Goal: Task Accomplishment & Management: Manage account settings

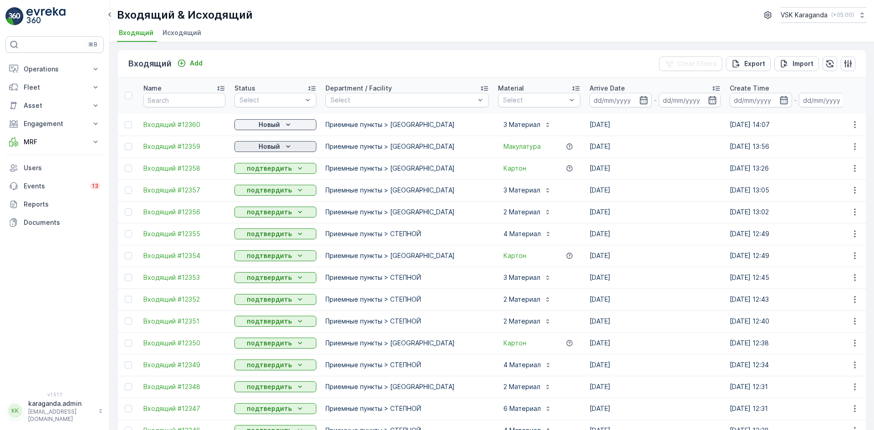
click at [275, 146] on p "Новый" at bounding box center [269, 146] width 21 height 9
click at [265, 168] on span "подтвердить" at bounding box center [261, 172] width 42 height 9
click at [283, 126] on div "Новый" at bounding box center [275, 124] width 75 height 9
click at [273, 148] on span "подтвердить" at bounding box center [261, 151] width 42 height 9
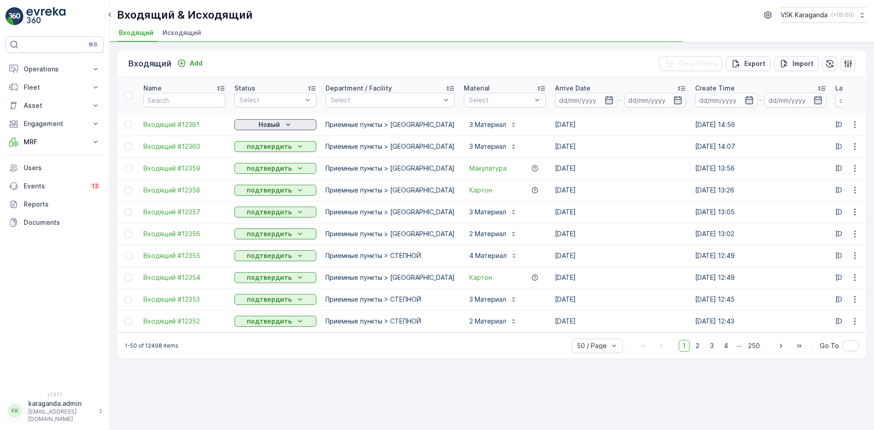
click at [270, 126] on p "Новый" at bounding box center [269, 124] width 21 height 9
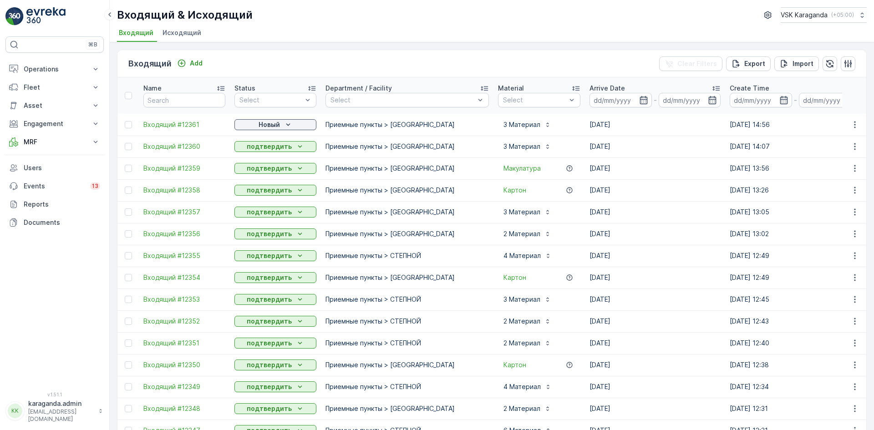
click at [265, 147] on p "подтвердить" at bounding box center [269, 146] width 45 height 9
click at [274, 128] on p "Новый" at bounding box center [269, 124] width 21 height 9
click at [271, 151] on span "подтвердить" at bounding box center [261, 151] width 42 height 9
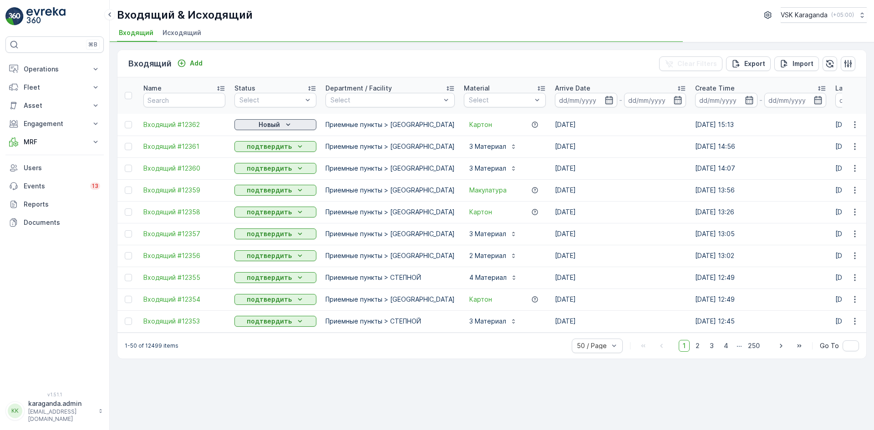
click at [285, 125] on icon "Новый" at bounding box center [288, 124] width 9 height 9
click at [269, 153] on span "подтвердить" at bounding box center [261, 151] width 42 height 9
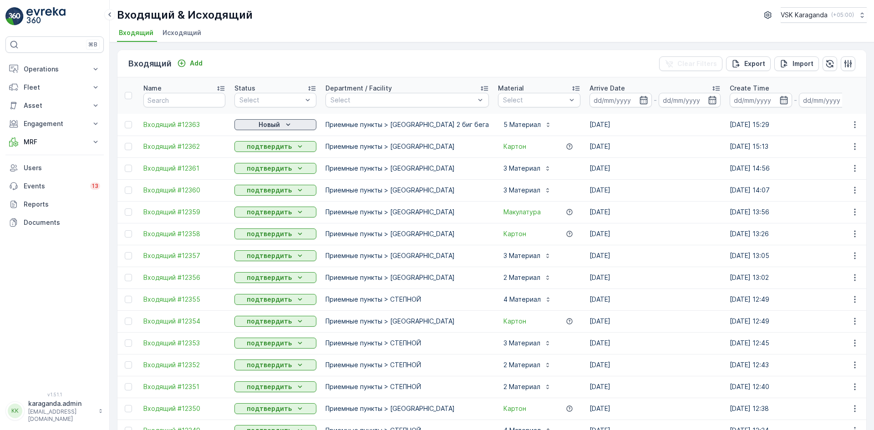
click at [285, 125] on icon "Новый" at bounding box center [288, 124] width 9 height 9
click at [274, 151] on span "подтвердить" at bounding box center [261, 151] width 42 height 9
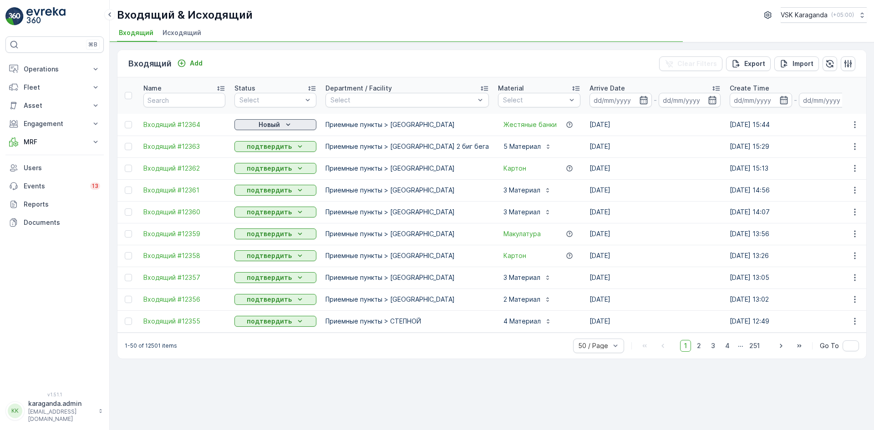
click at [260, 124] on p "Новый" at bounding box center [269, 124] width 21 height 9
click at [258, 148] on span "подтвердить" at bounding box center [261, 151] width 42 height 9
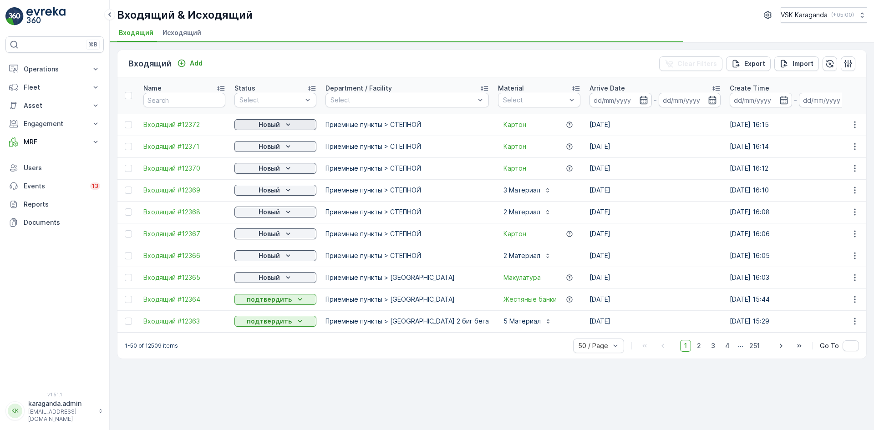
click at [280, 123] on div "Новый" at bounding box center [275, 124] width 75 height 9
click at [276, 150] on span "подтвердить" at bounding box center [261, 151] width 42 height 9
click at [276, 147] on p "Новый" at bounding box center [269, 146] width 21 height 9
click at [263, 171] on span "подтвердить" at bounding box center [261, 172] width 42 height 9
click at [265, 168] on p "Новый" at bounding box center [269, 168] width 21 height 9
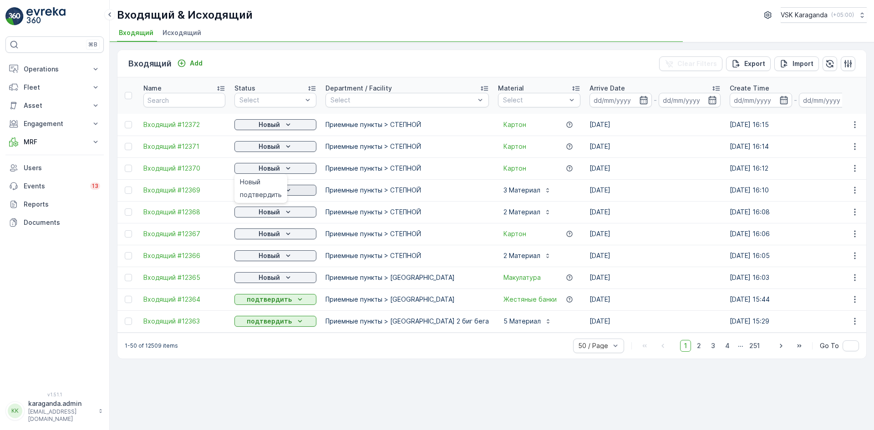
click at [262, 193] on span "подтвердить" at bounding box center [261, 194] width 42 height 9
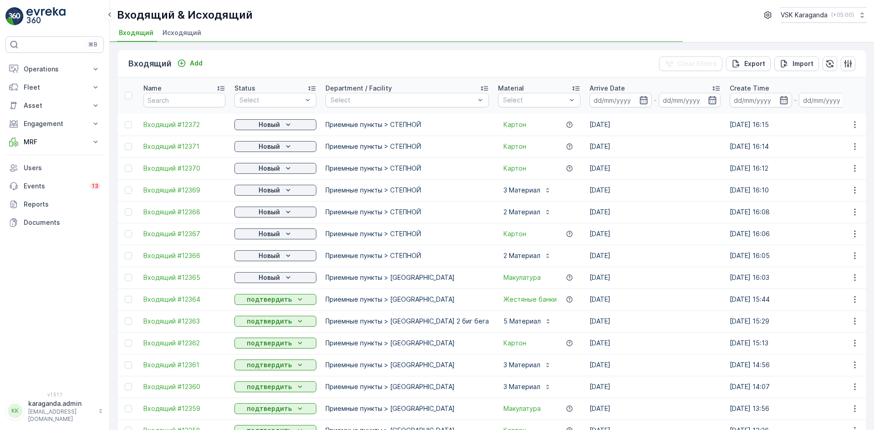
click at [273, 189] on p "Новый" at bounding box center [269, 190] width 21 height 9
click at [270, 214] on span "подтвердить" at bounding box center [261, 216] width 42 height 9
click at [277, 213] on p "Новый" at bounding box center [269, 212] width 21 height 9
click at [276, 238] on span "подтвердить" at bounding box center [261, 238] width 42 height 9
click at [275, 233] on p "Новый" at bounding box center [269, 233] width 21 height 9
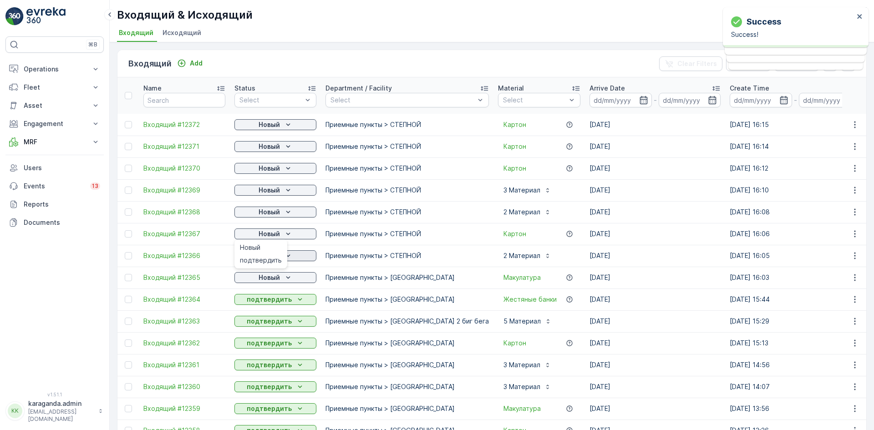
click at [267, 259] on span "подтвердить" at bounding box center [261, 260] width 42 height 9
click at [267, 277] on p "Новый" at bounding box center [269, 277] width 21 height 9
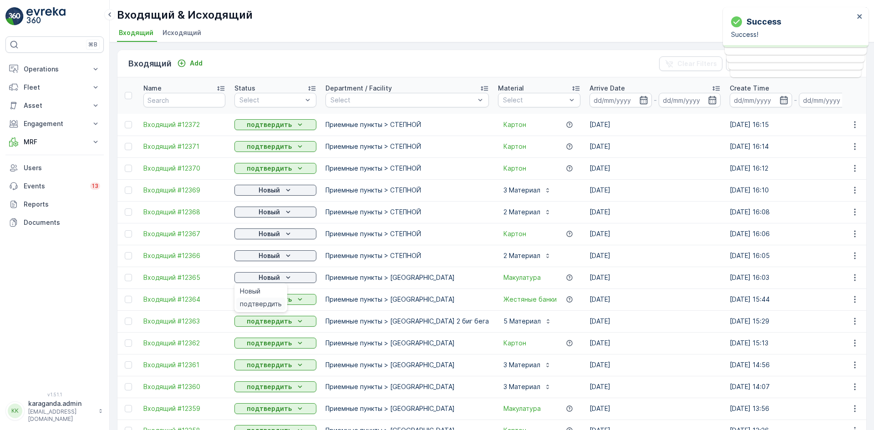
click at [264, 305] on span "подтвердить" at bounding box center [261, 304] width 42 height 9
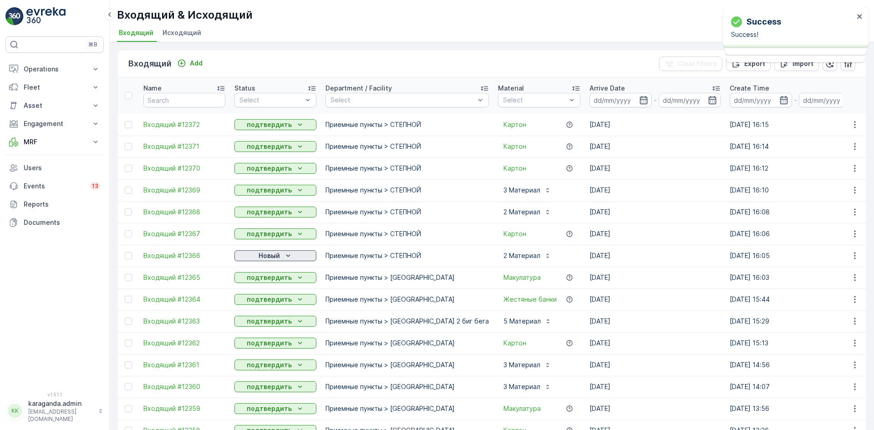
click at [285, 258] on icon "Новый" at bounding box center [288, 255] width 9 height 9
click at [274, 280] on span "подтвердить" at bounding box center [261, 282] width 42 height 9
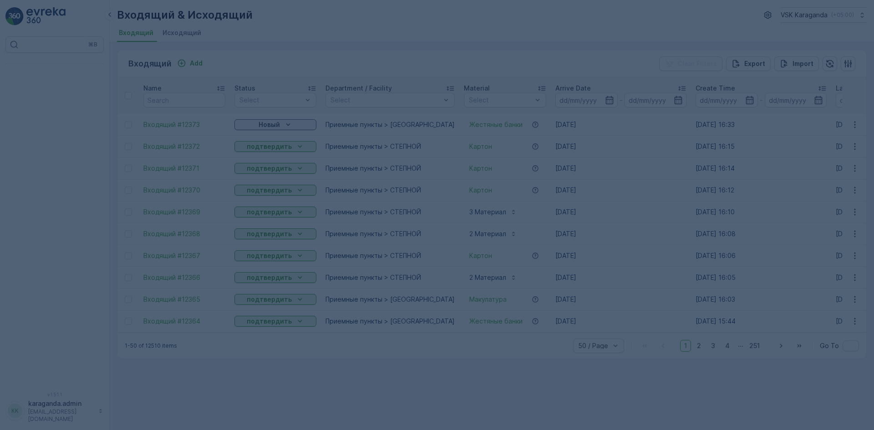
click at [290, 124] on div at bounding box center [437, 215] width 874 height 430
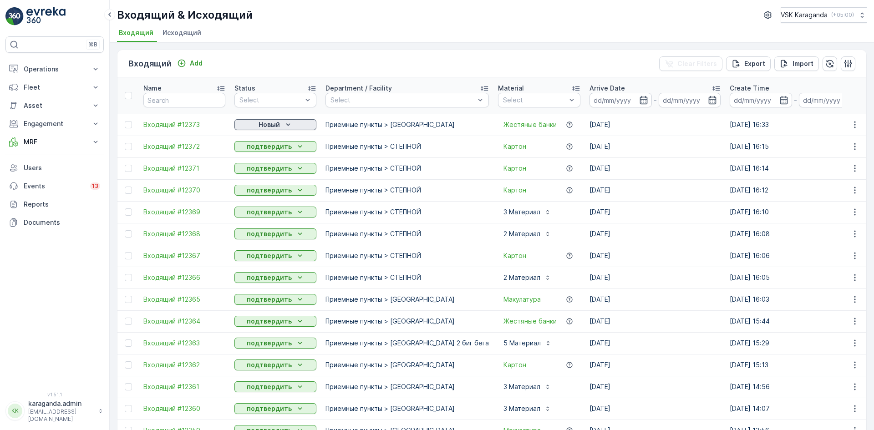
click at [282, 123] on div "Новый" at bounding box center [275, 124] width 75 height 9
click at [280, 149] on div "подтвердить" at bounding box center [260, 151] width 49 height 13
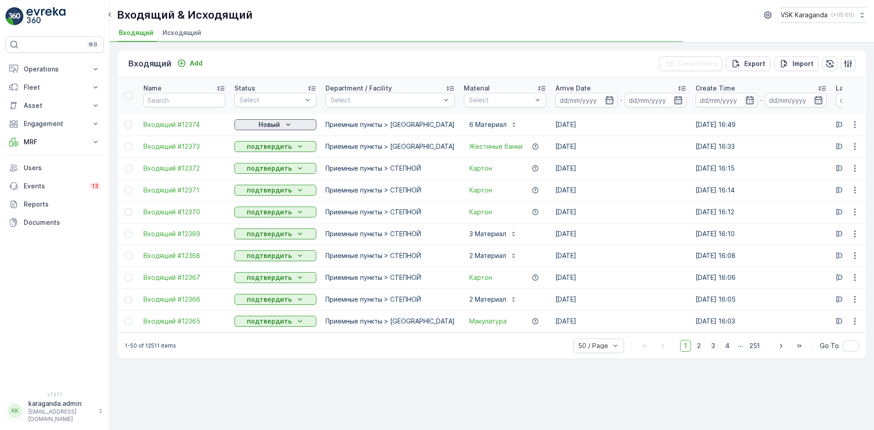
click at [278, 122] on p "Новый" at bounding box center [269, 124] width 21 height 9
click at [266, 150] on span "подтвердить" at bounding box center [261, 151] width 42 height 9
